Goal: Navigation & Orientation: Find specific page/section

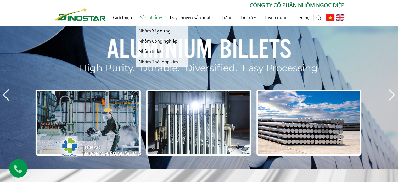
click at [143, 18] on link "Sản phẩm" at bounding box center [151, 17] width 30 height 17
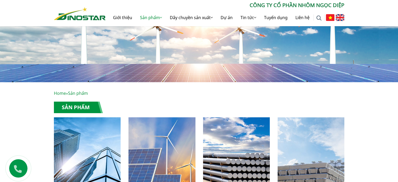
scroll to position [105, 0]
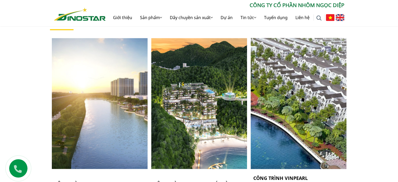
scroll to position [1211, 0]
